Goal: Go to known website: Access a specific website the user already knows

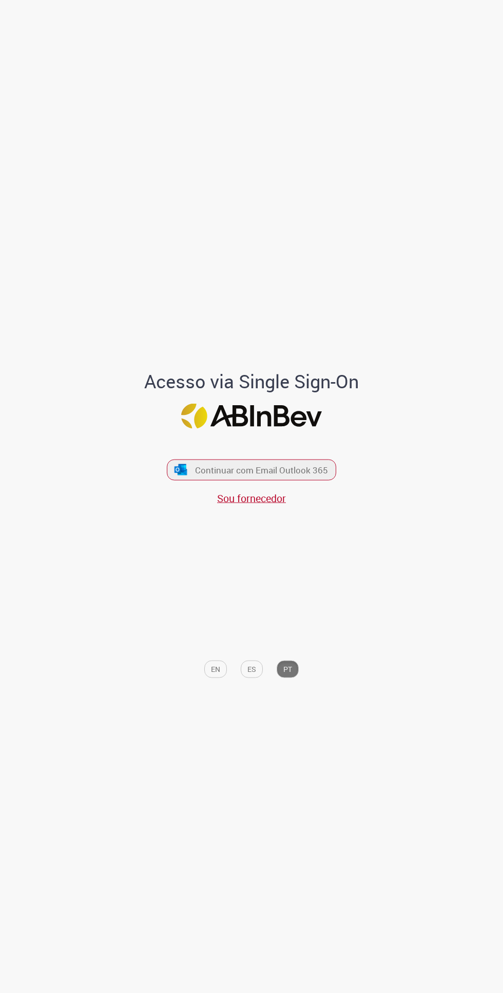
click at [308, 476] on span "Continuar com Email Outlook 365" at bounding box center [261, 470] width 133 height 12
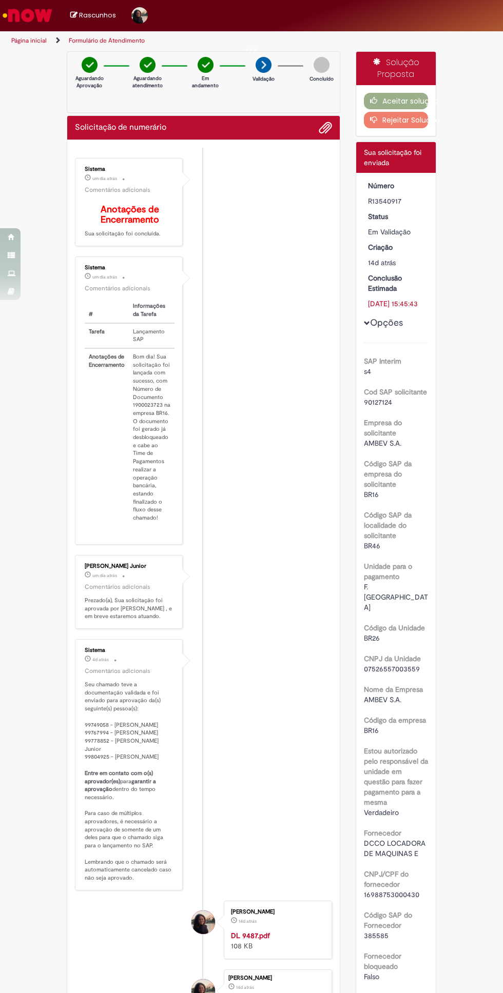
click at [27, 14] on img "Ir para a Homepage" at bounding box center [27, 15] width 53 height 21
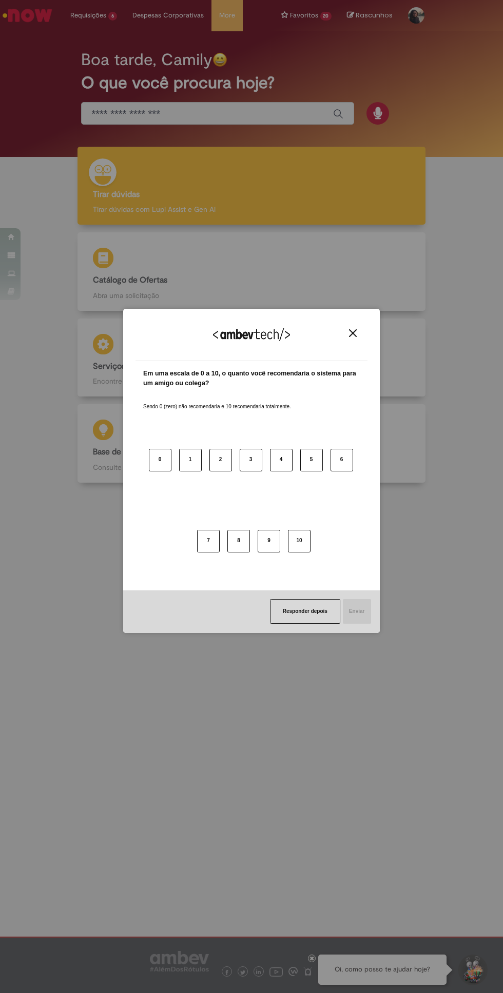
click at [348, 333] on button "Close" at bounding box center [353, 333] width 14 height 9
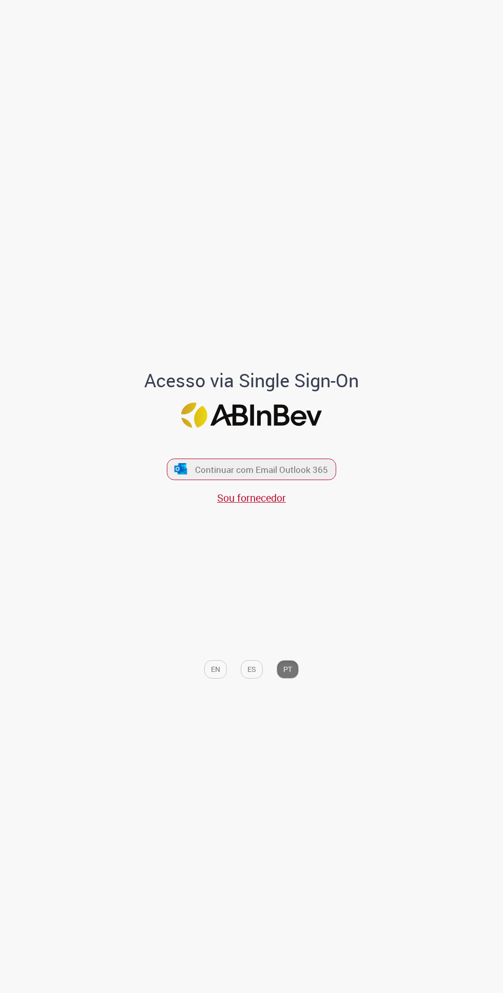
click at [308, 476] on font "Continuar com Email Outlook 365" at bounding box center [261, 470] width 133 height 12
